Goal: Information Seeking & Learning: Learn about a topic

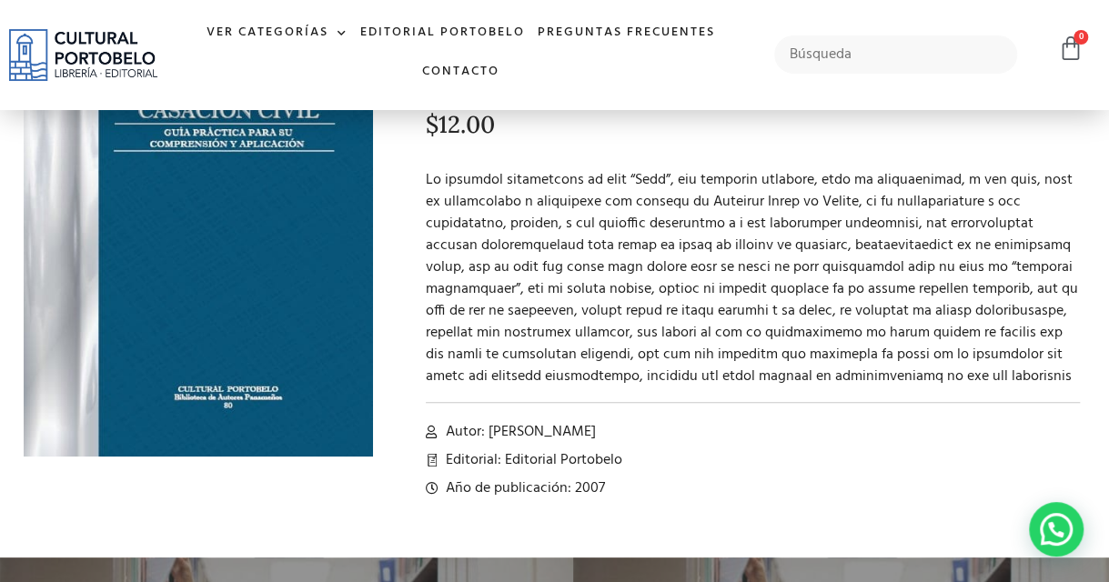
scroll to position [216, 0]
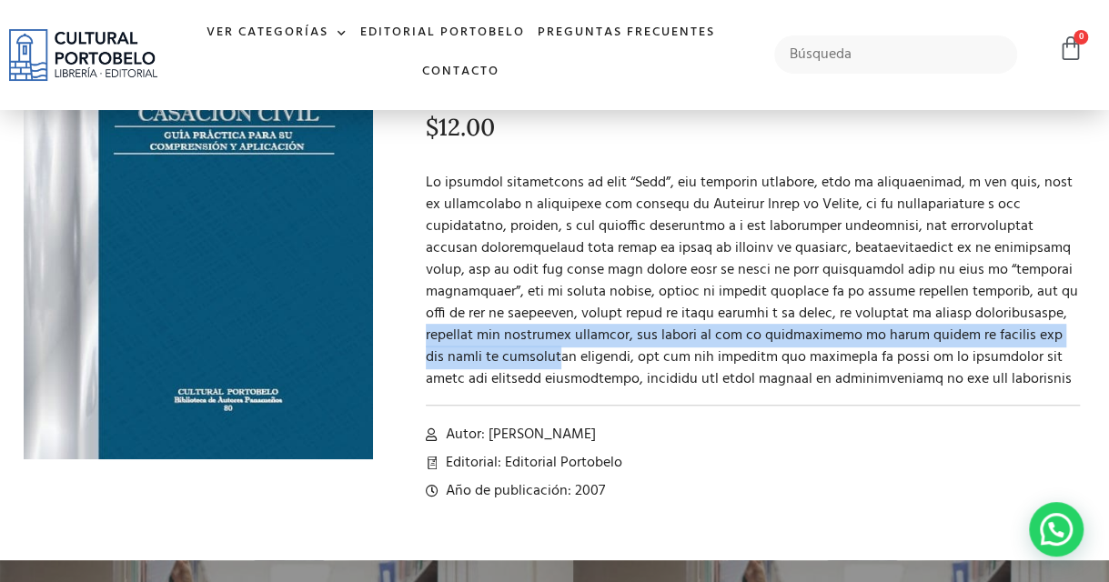
drag, startPoint x: 526, startPoint y: 327, endPoint x: 629, endPoint y: 360, distance: 108.7
click at [631, 357] on p at bounding box center [753, 281] width 654 height 218
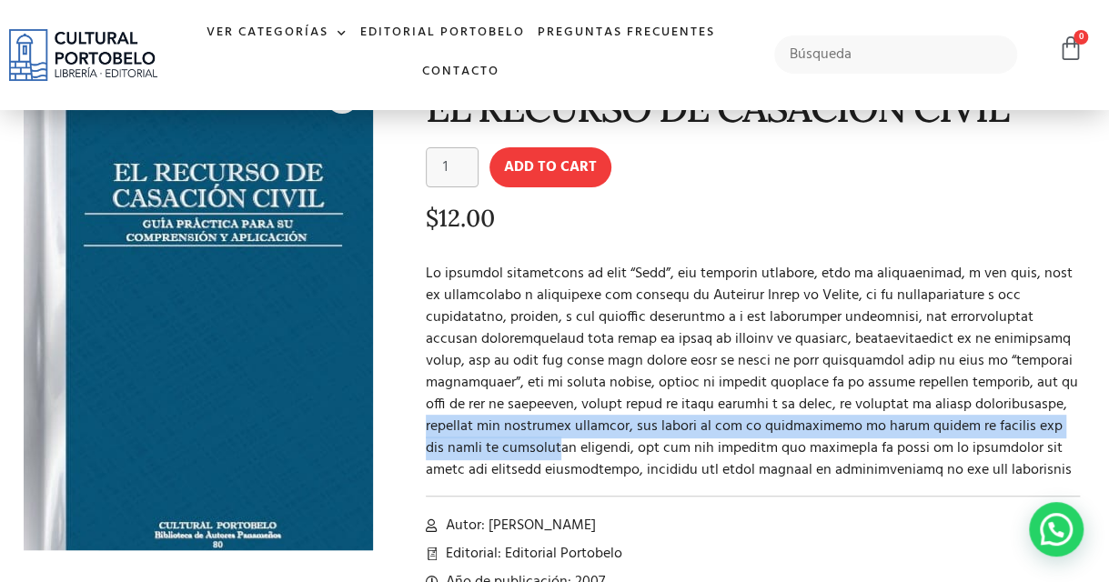
click at [287, 237] on img at bounding box center [182, 320] width 409 height 569
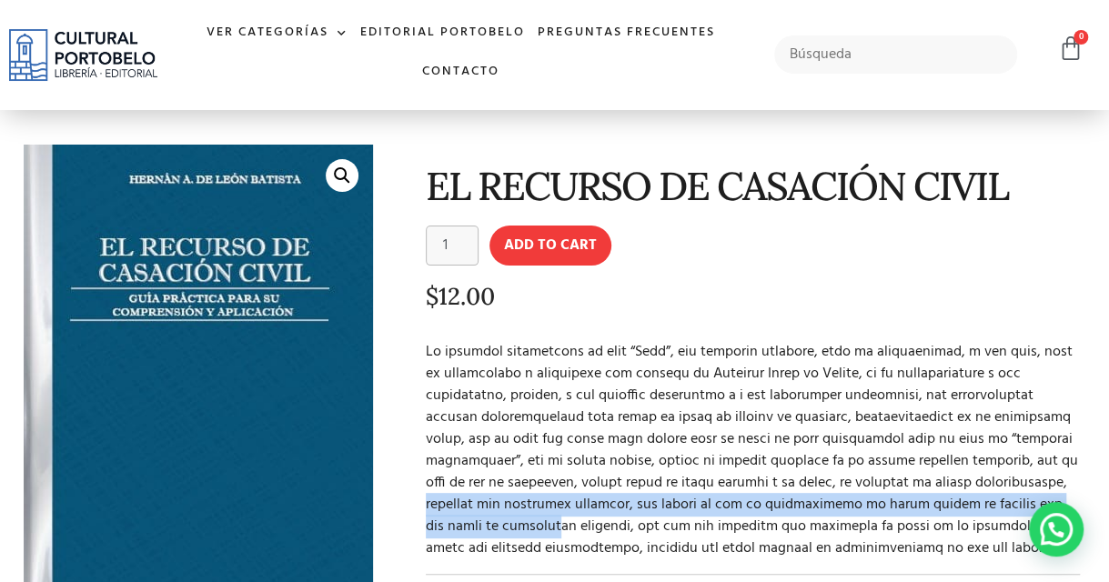
scroll to position [0, 0]
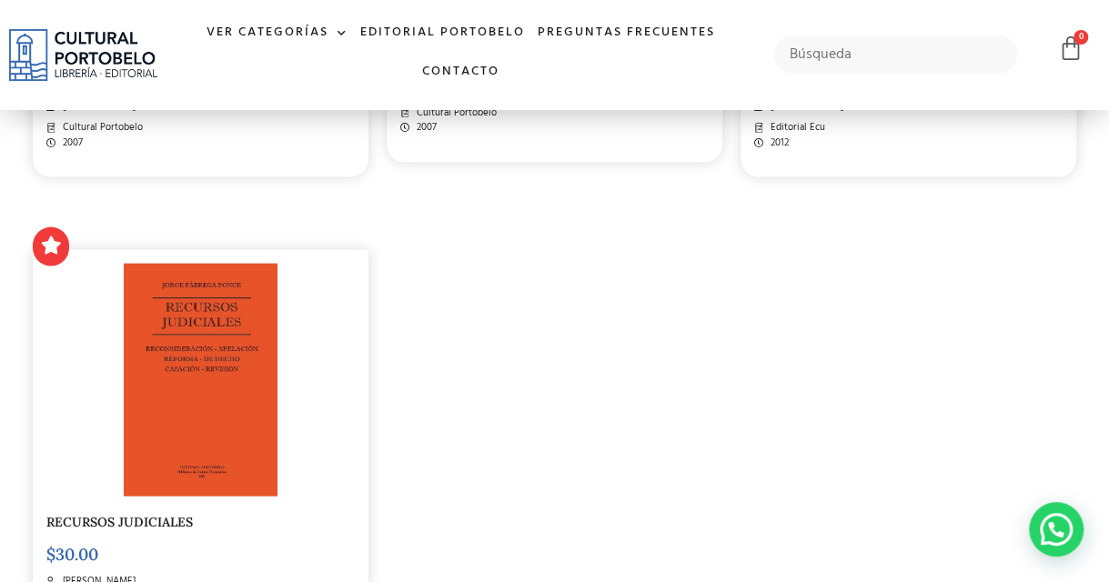
scroll to position [1910, 0]
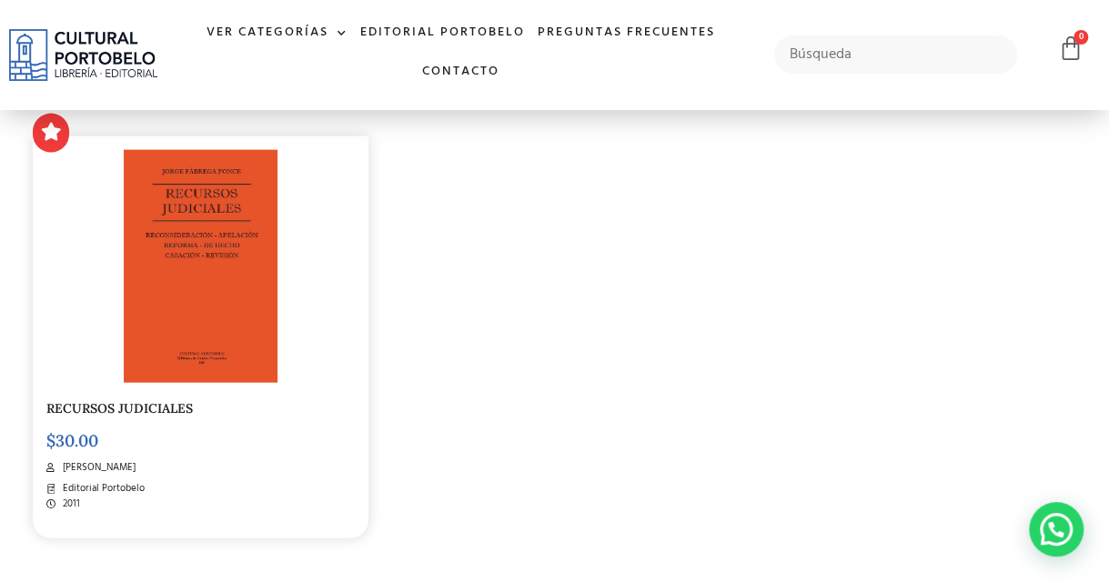
click at [228, 317] on img at bounding box center [201, 266] width 154 height 233
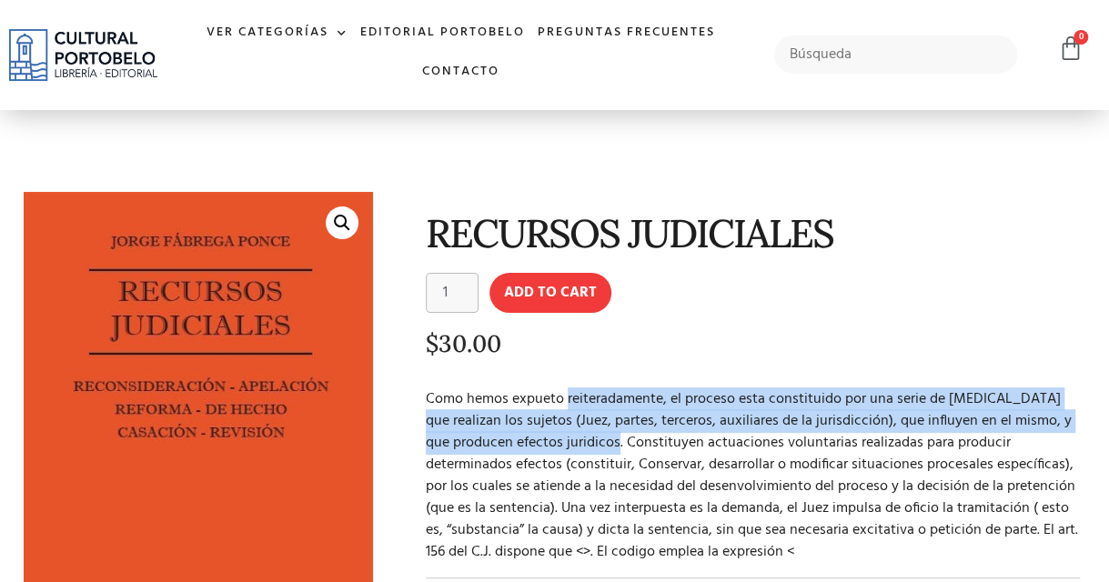
drag, startPoint x: 566, startPoint y: 405, endPoint x: 577, endPoint y: 435, distance: 31.9
click at [577, 435] on p "Como hemos expueto reiteradamente, el proceso esta constituido por una serie de…" at bounding box center [753, 475] width 654 height 175
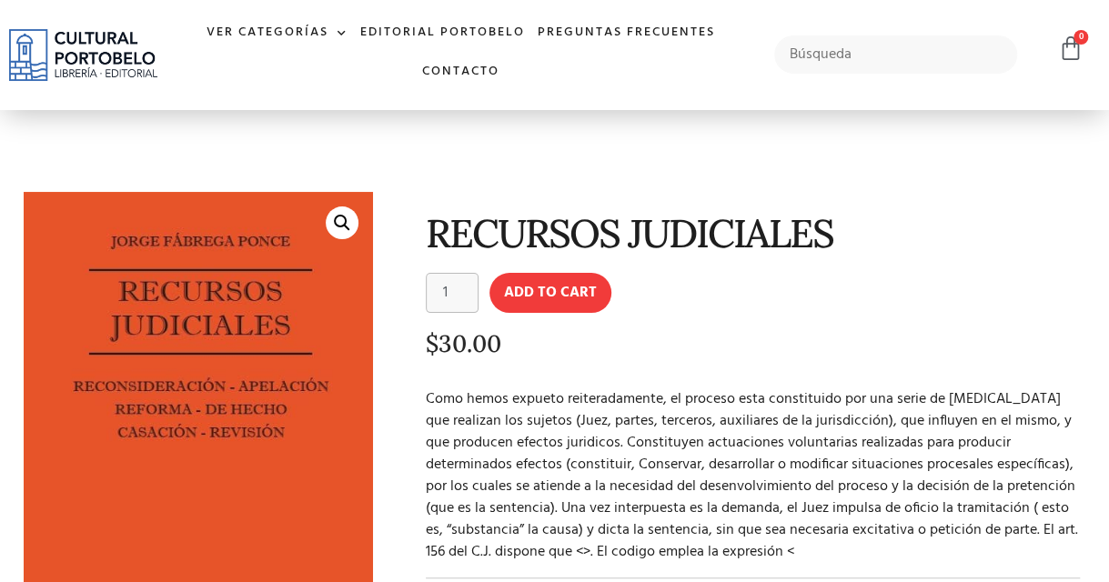
click at [567, 457] on p "Como hemos expueto reiteradamente, el proceso esta constituido por una serie de…" at bounding box center [753, 475] width 654 height 175
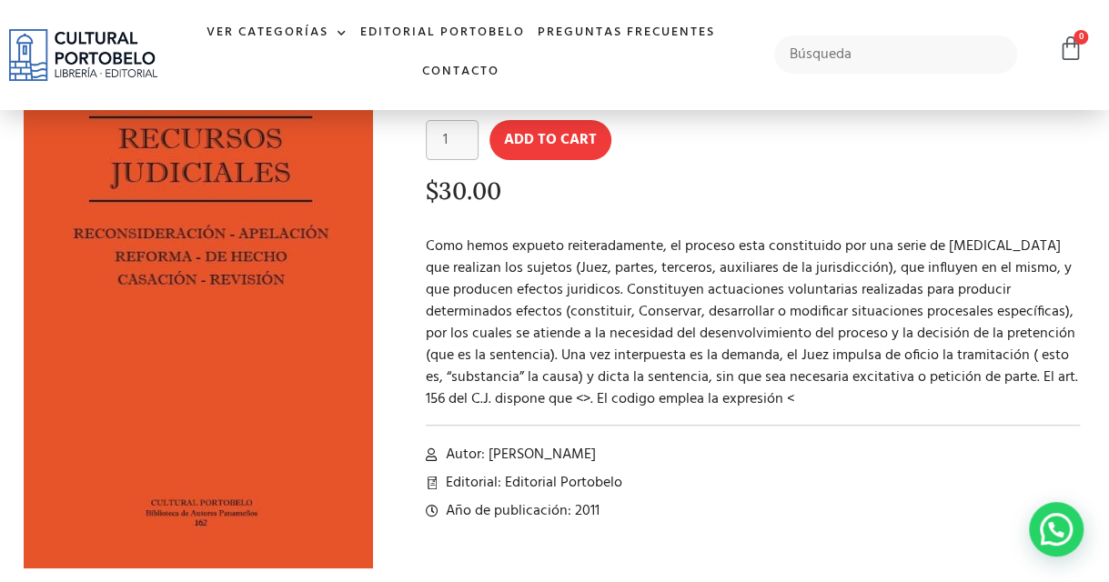
scroll to position [182, 0]
